Goal: Information Seeking & Learning: Learn about a topic

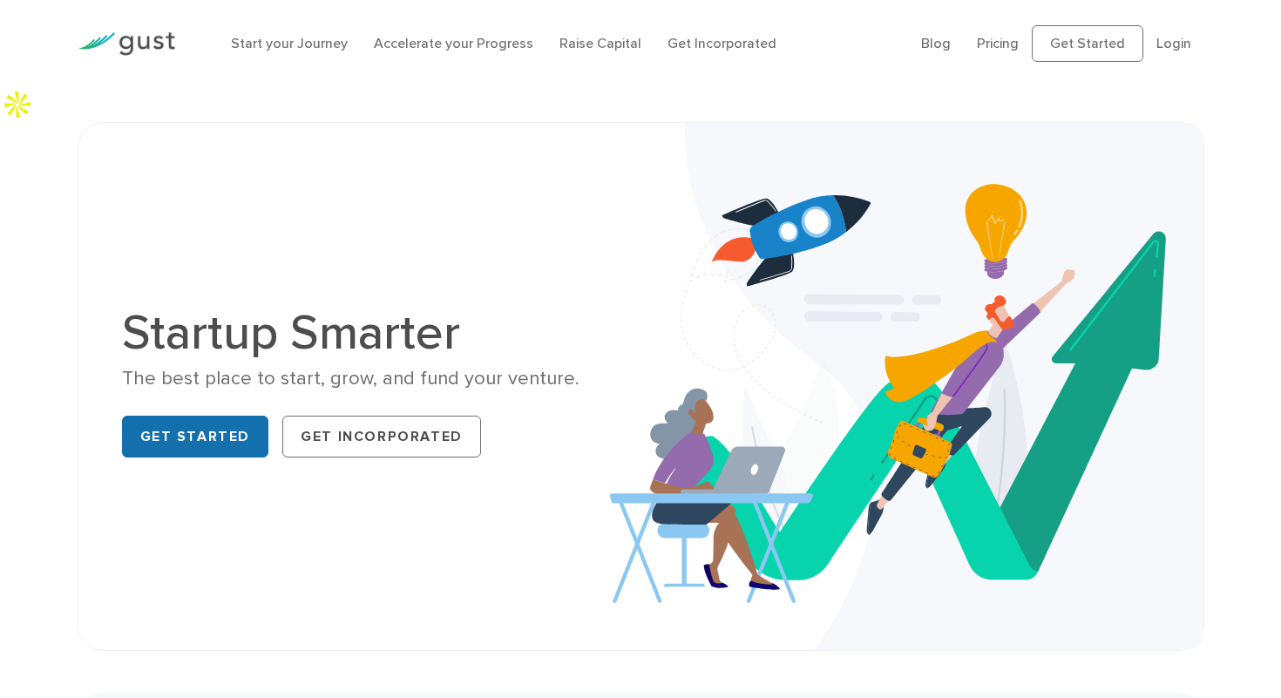
click at [210, 416] on link "Get Started" at bounding box center [195, 437] width 147 height 42
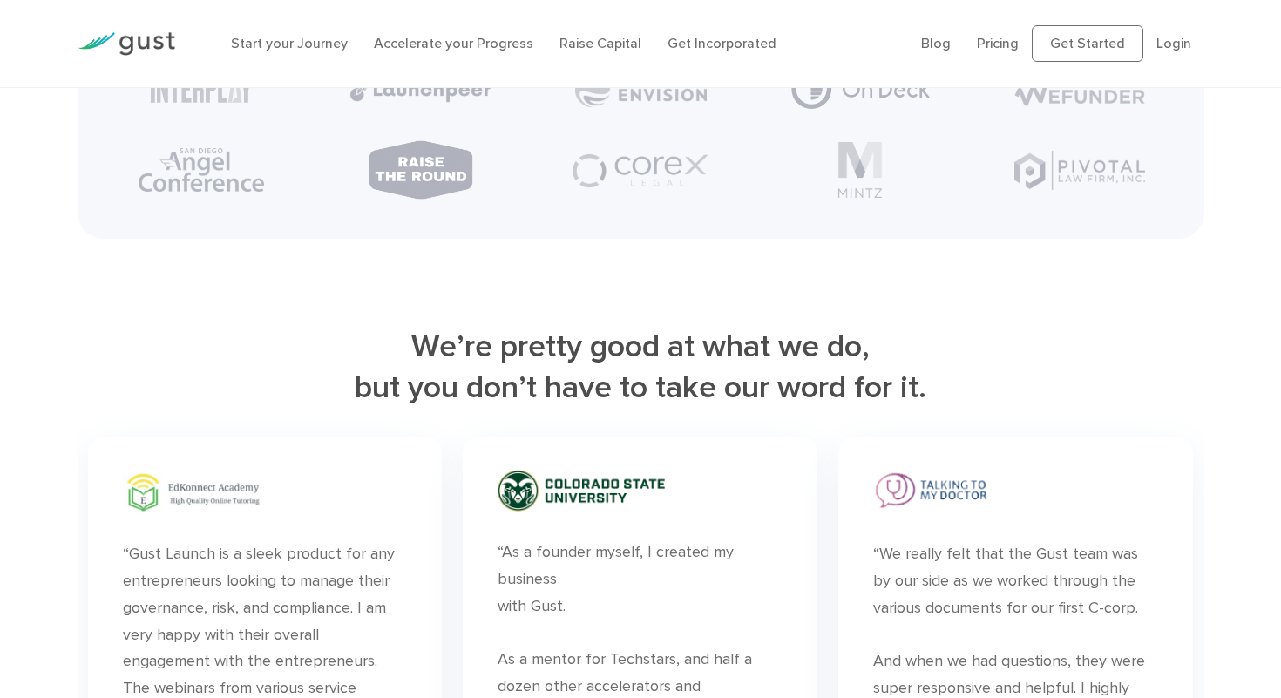
scroll to position [2658, 0]
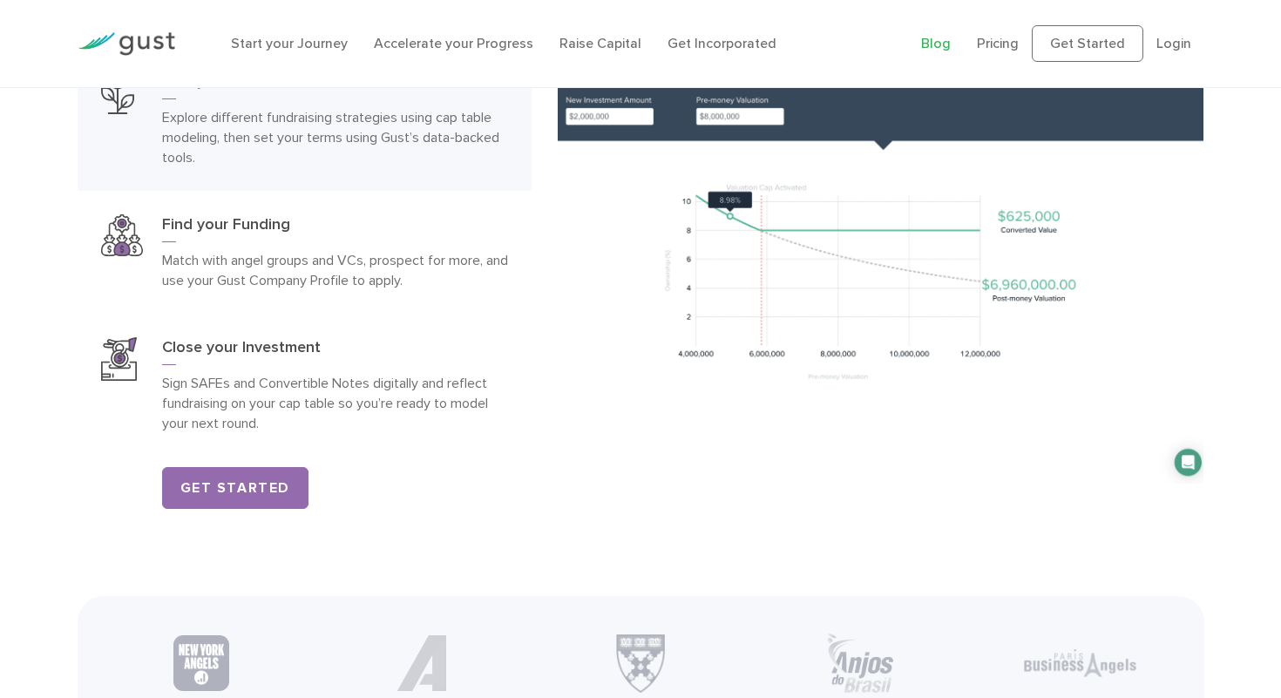
click at [948, 41] on link "Blog" at bounding box center [936, 43] width 30 height 17
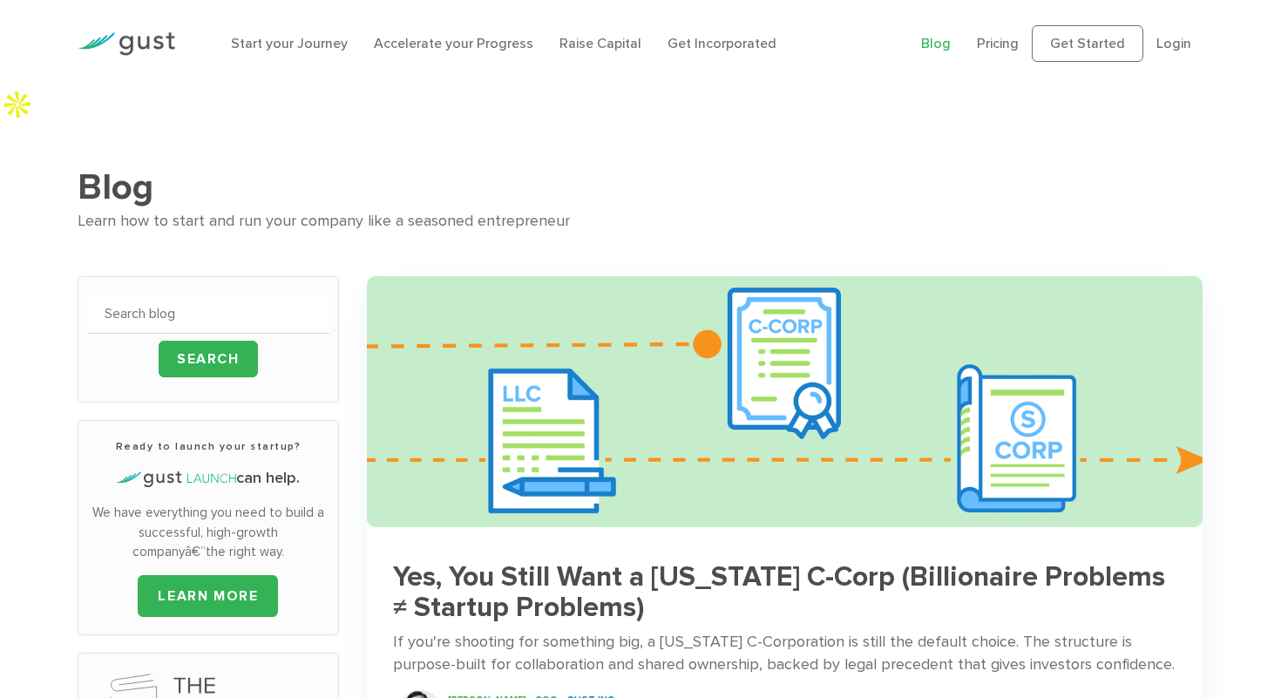
click at [309, 209] on div "Learn how to start and run your company like a seasoned entrepreneur" at bounding box center [641, 221] width 1127 height 25
